Goal: Use online tool/utility: Utilize a website feature to perform a specific function

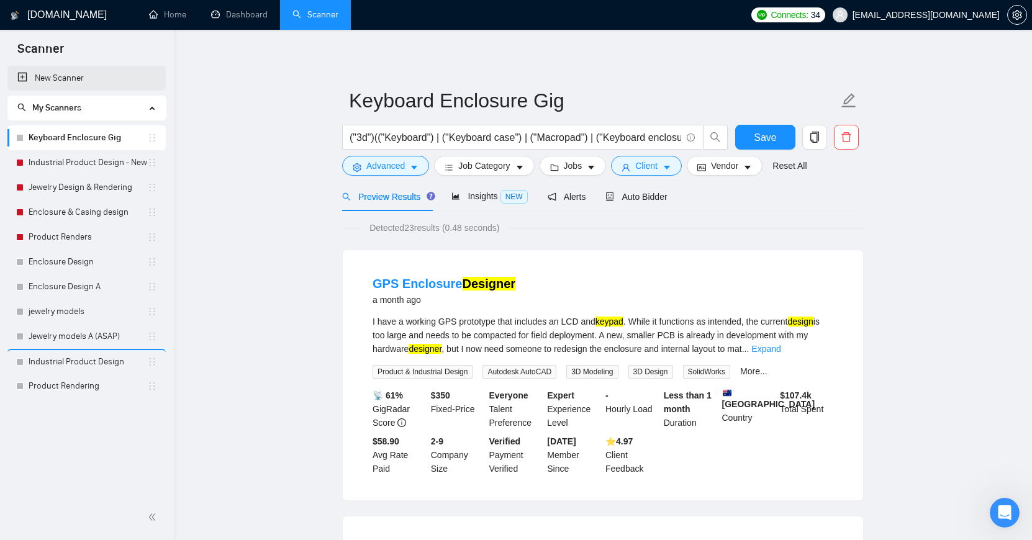
click at [89, 76] on link "New Scanner" at bounding box center [86, 78] width 138 height 25
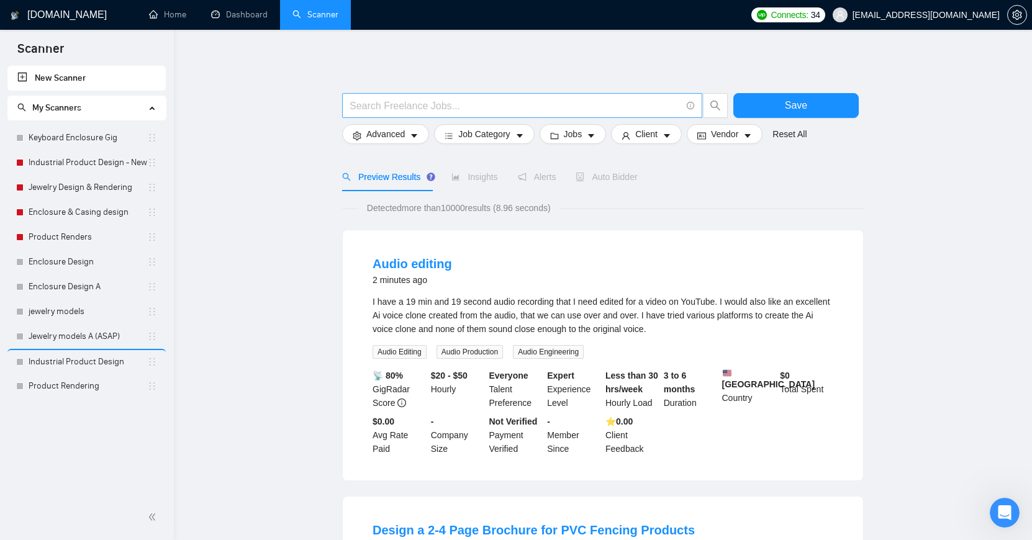
click at [578, 106] on input "text" at bounding box center [516, 106] width 332 height 16
paste input "(keyboard | "mechanical keyboard" | macropad | "macro pad" | keypad | "number p…"
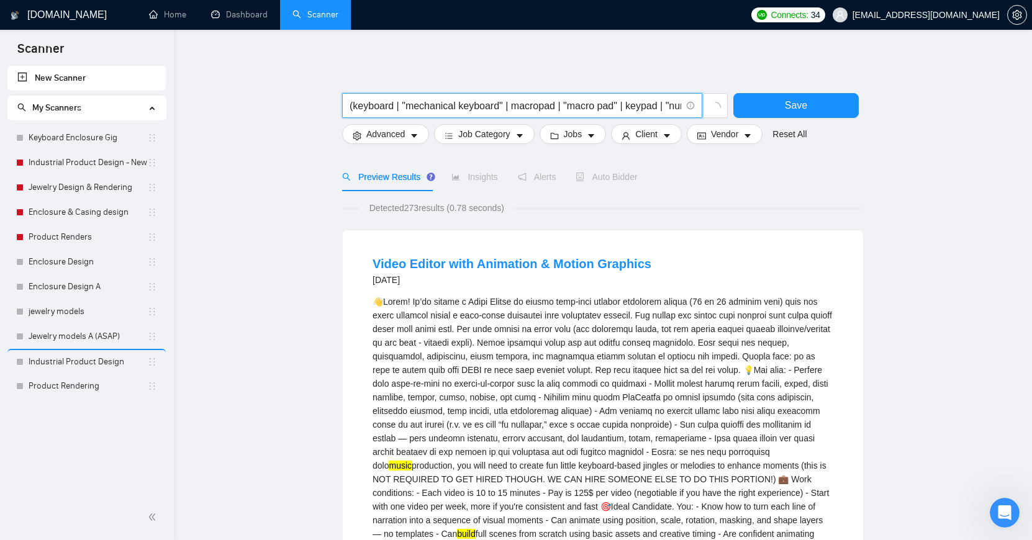
click at [668, 106] on input "(keyboard | "mechanical keyboard" | macropad | "macro pad" | keypad | "number p…" at bounding box center [516, 106] width 332 height 16
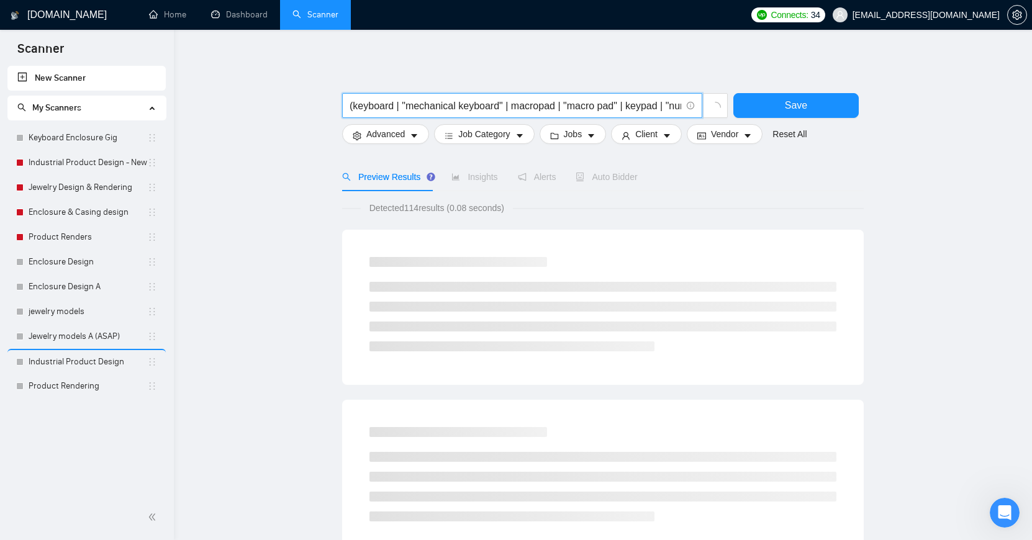
type input "(keyboard | "mechanical keyboard" | macropad | "macro pad" | keypad | "number p…"
drag, startPoint x: 447, startPoint y: 109, endPoint x: 245, endPoint y: 96, distance: 202.3
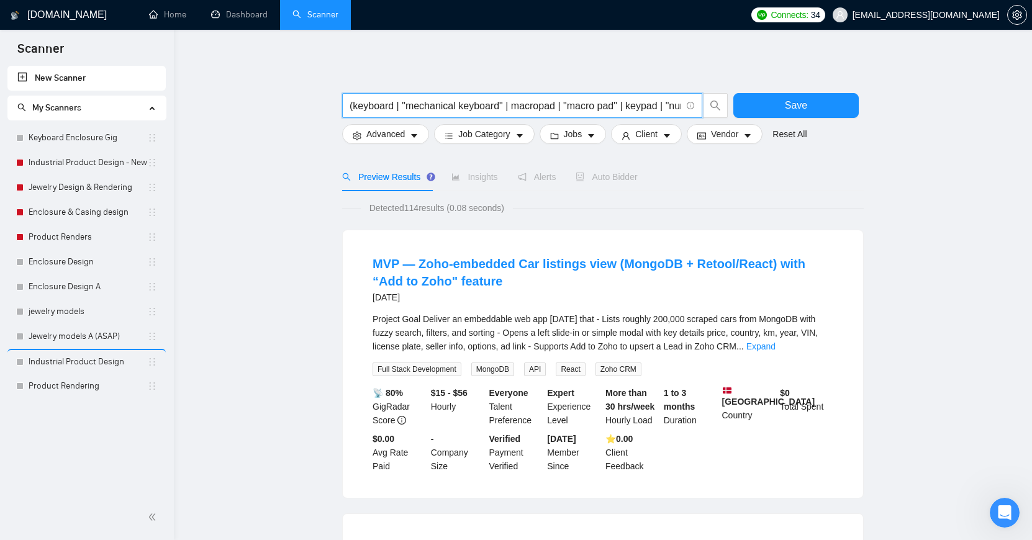
click at [371, 102] on input "(keyboard | "mechanical keyboard" | macropad | "macro pad" | keypad | "number p…" at bounding box center [516, 106] width 332 height 16
